Goal: Task Accomplishment & Management: Use online tool/utility

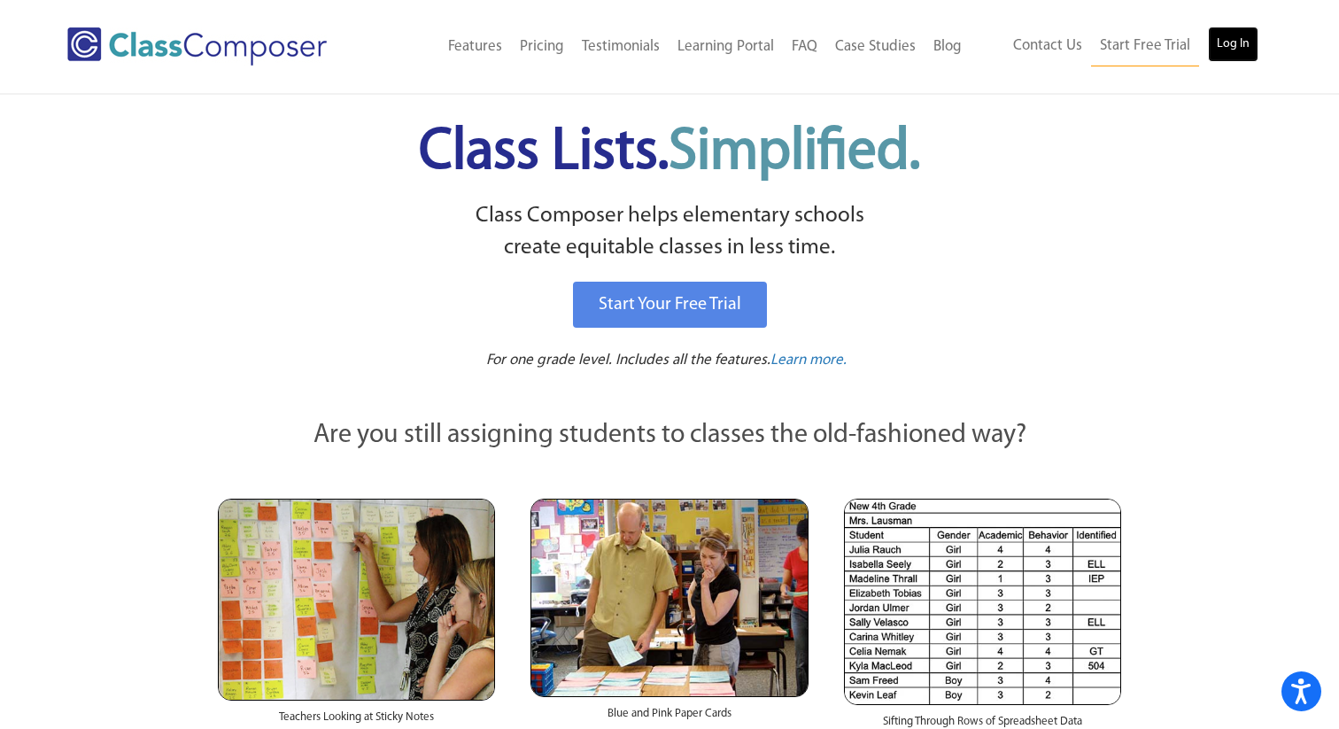
click at [1232, 48] on link "Log In" at bounding box center [1233, 44] width 50 height 35
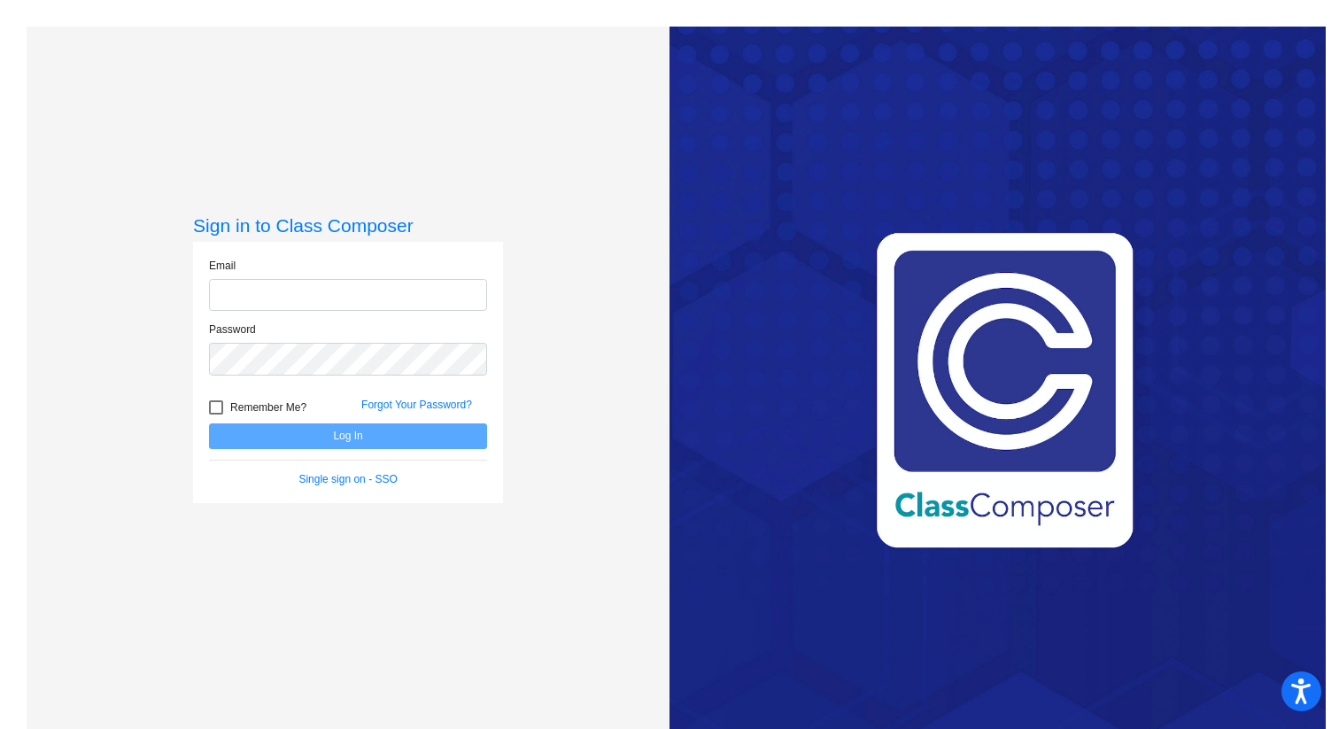
type input "[EMAIL_ADDRESS][DOMAIN_NAME]"
click at [339, 438] on button "Log In" at bounding box center [348, 436] width 278 height 26
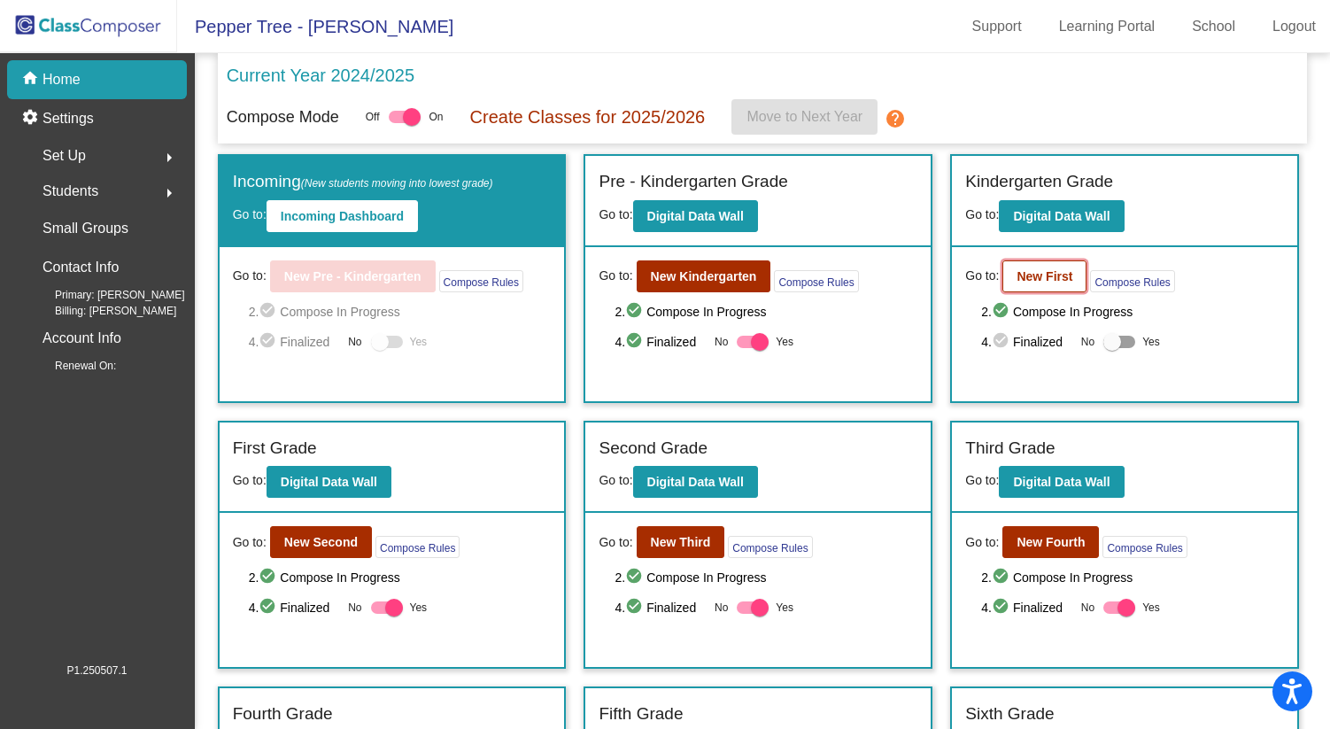
click at [1038, 285] on button "New First" at bounding box center [1045, 276] width 84 height 32
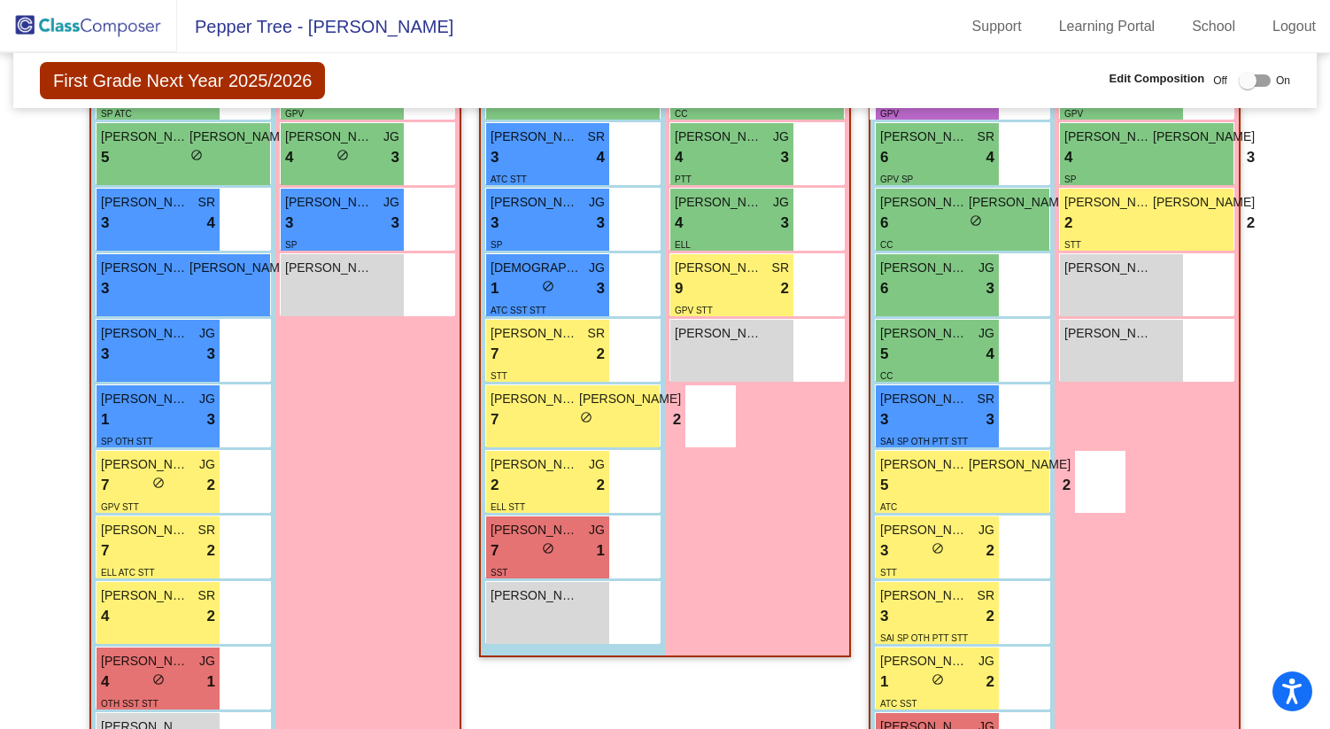
scroll to position [784, 0]
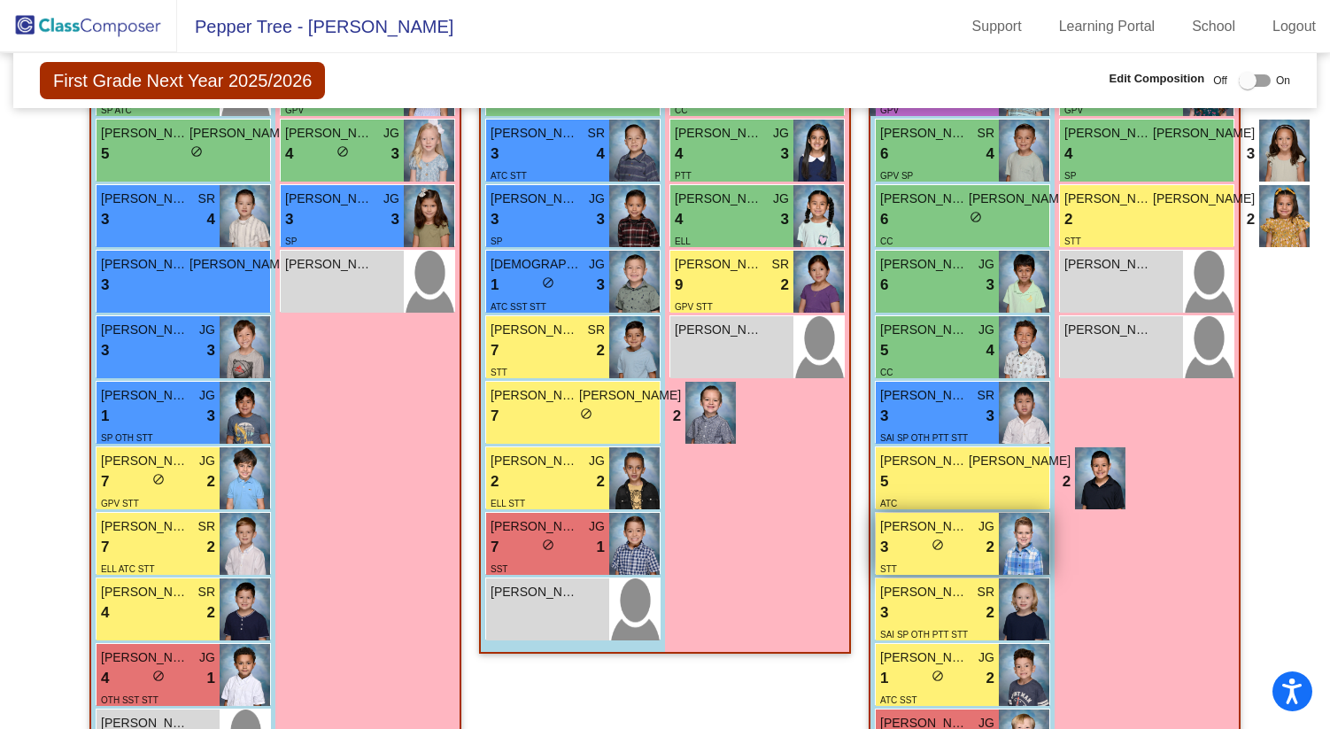
click at [962, 557] on div "3 lock do_not_disturb_alt 2" at bounding box center [937, 547] width 114 height 23
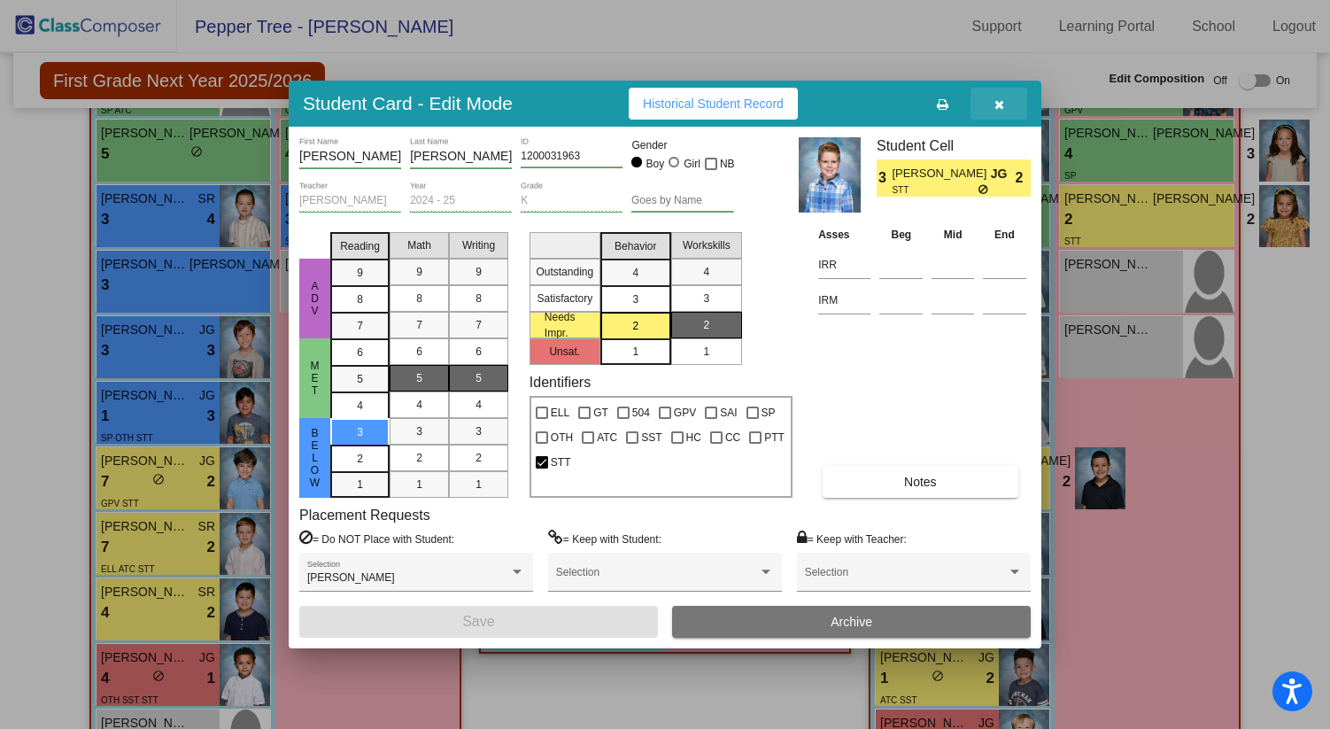
click at [996, 107] on icon "button" at bounding box center [1000, 104] width 10 height 12
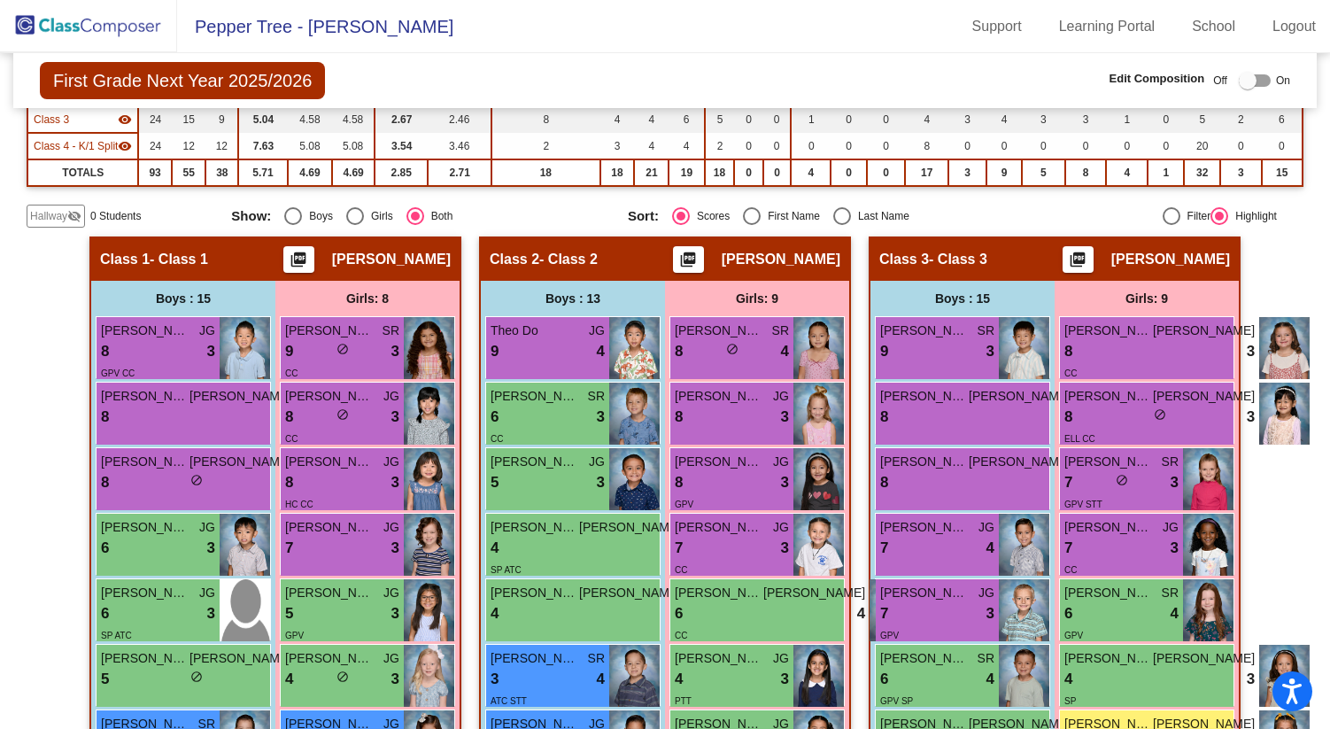
scroll to position [0, 0]
